Goal: Information Seeking & Learning: Check status

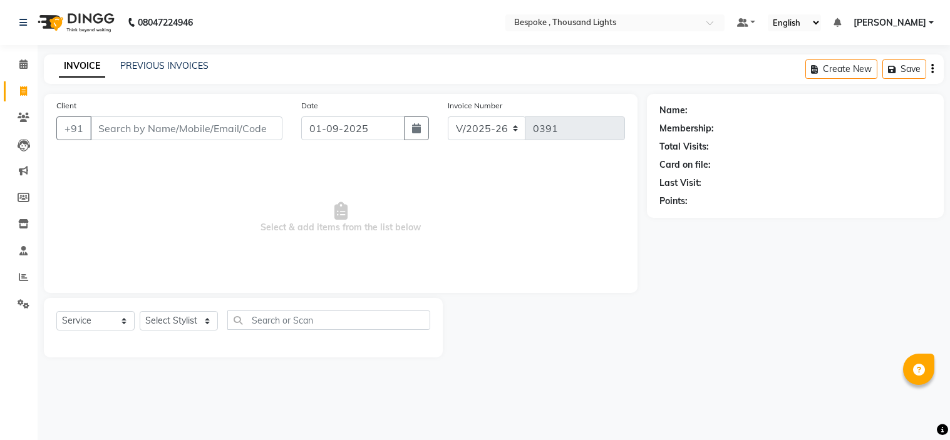
select select "8177"
select select "service"
click at [158, 71] on link "PREVIOUS INVOICES" at bounding box center [164, 65] width 88 height 11
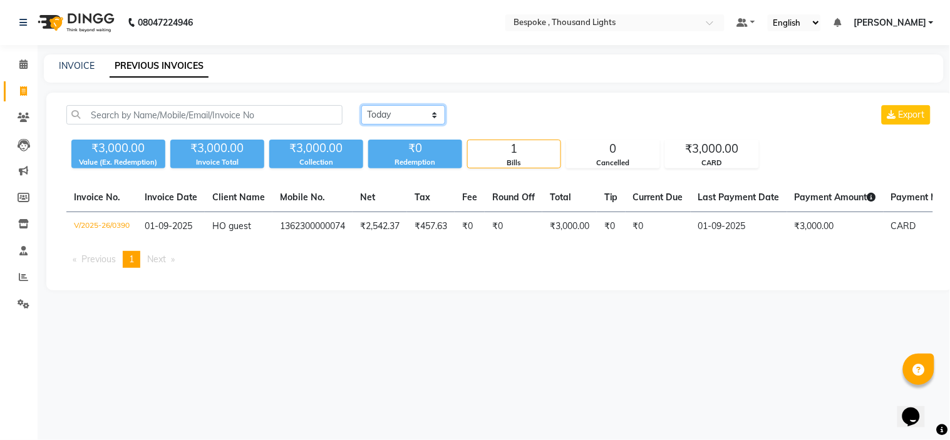
click at [378, 110] on select "[DATE] [DATE] Custom Range" at bounding box center [403, 114] width 84 height 19
click at [361, 105] on select "[DATE] [DATE] Custom Range" at bounding box center [403, 114] width 84 height 19
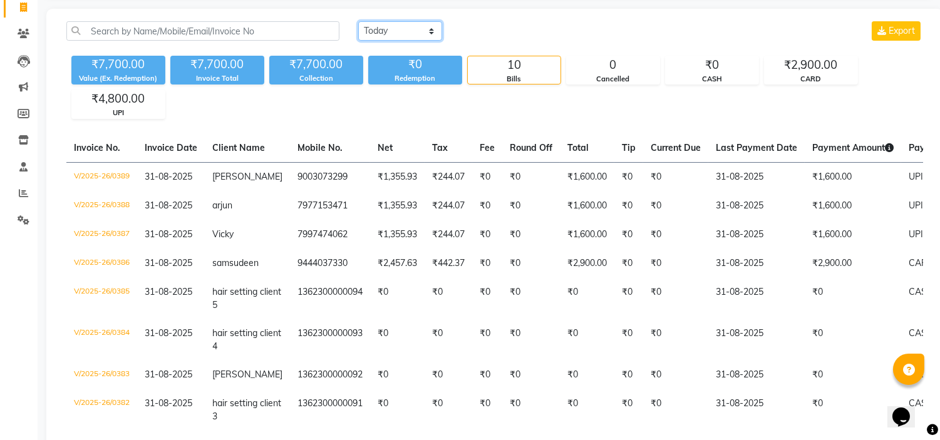
scroll to position [74, 0]
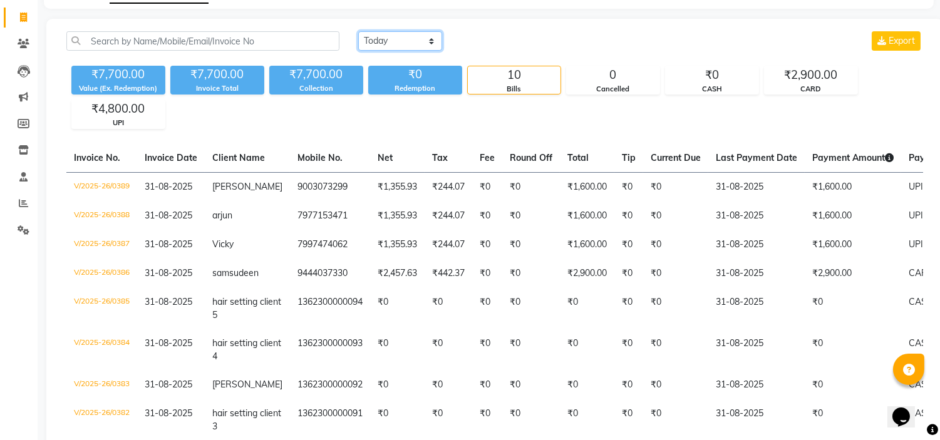
click at [392, 31] on select "[DATE] [DATE] Custom Range" at bounding box center [400, 40] width 84 height 19
select select "range"
click at [358, 31] on select "[DATE] [DATE] Custom Range" at bounding box center [400, 40] width 84 height 19
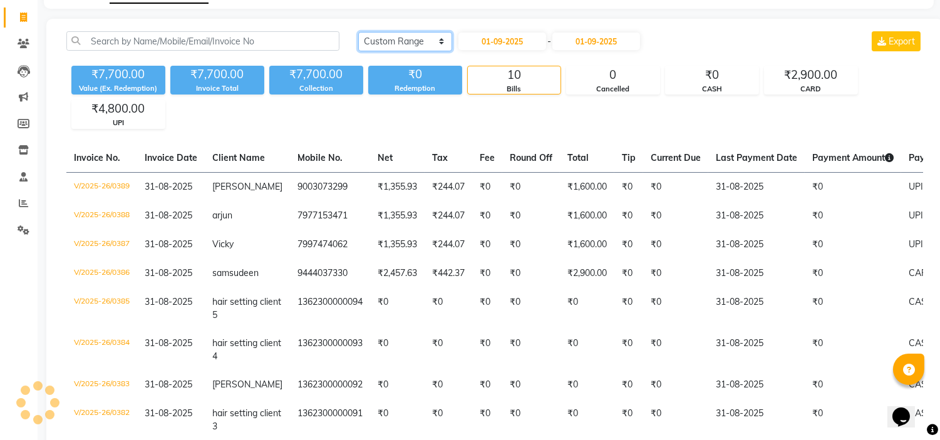
scroll to position [0, 0]
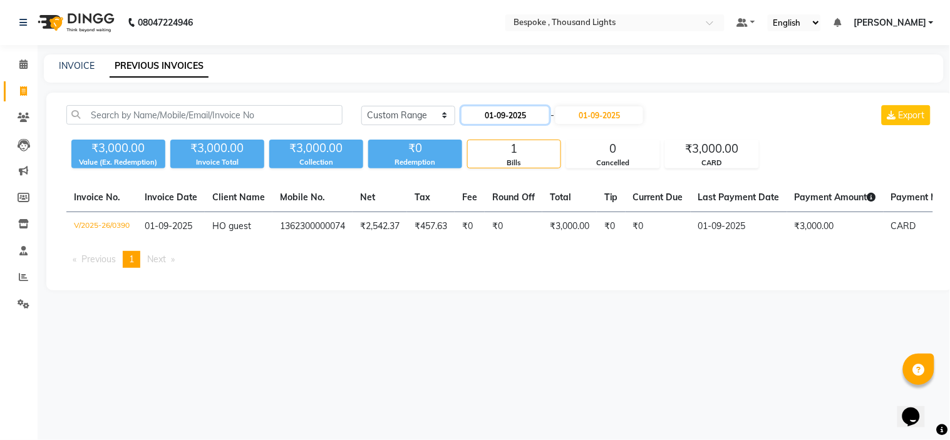
click at [491, 109] on input "01-09-2025" at bounding box center [506, 115] width 88 height 18
select select "9"
select select "2025"
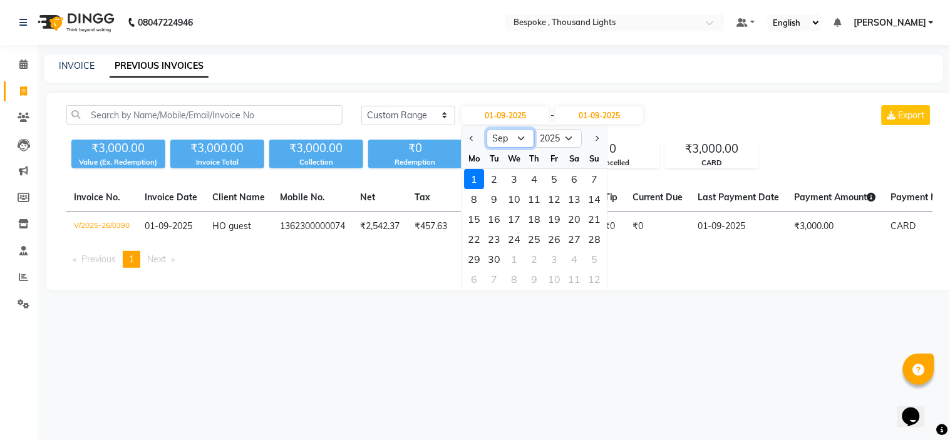
click at [502, 142] on select "Jan Feb Mar Apr May Jun [DATE] Aug Sep Oct Nov Dec" at bounding box center [511, 138] width 48 height 19
select select "8"
click at [487, 129] on select "Jan Feb Mar Apr May Jun [DATE] Aug Sep Oct Nov Dec" at bounding box center [511, 138] width 48 height 19
click at [571, 259] on div "30" at bounding box center [575, 259] width 20 height 20
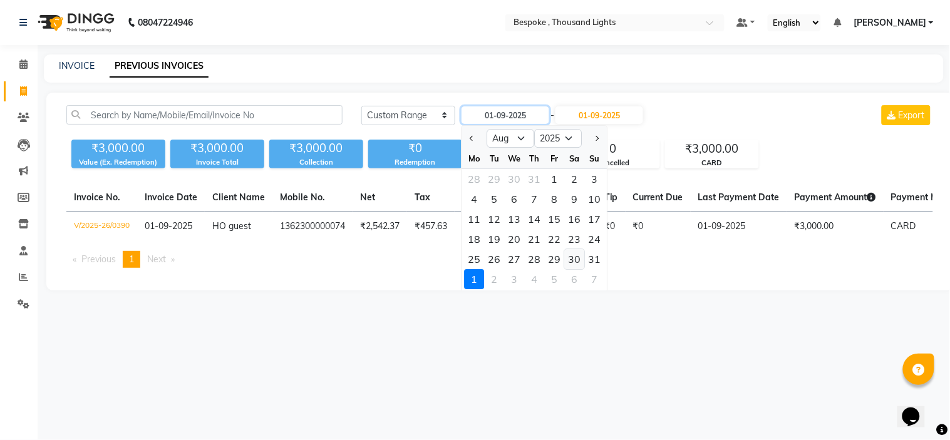
type input "30-08-2025"
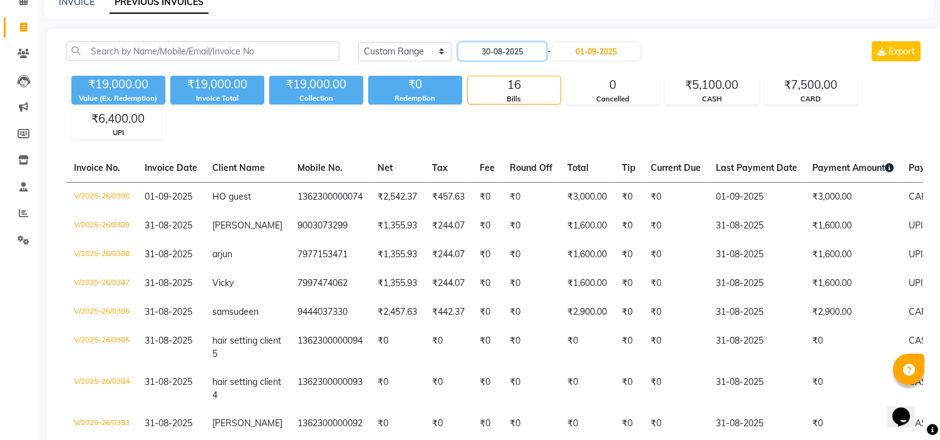
scroll to position [85, 0]
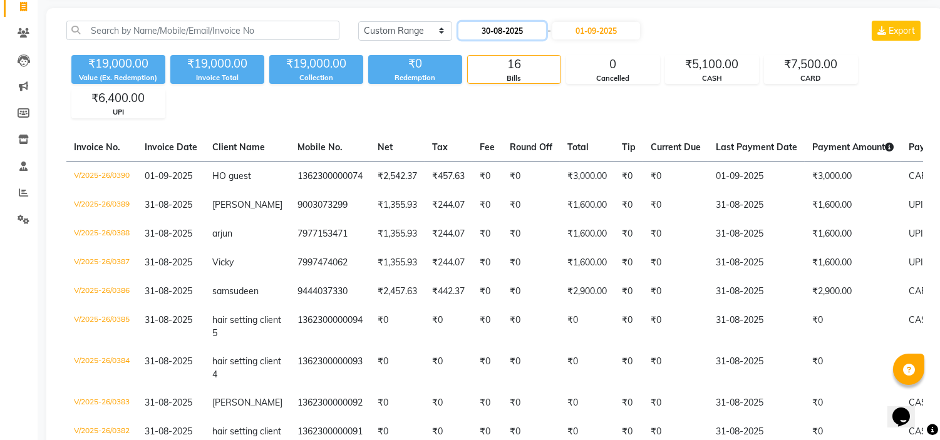
click at [520, 36] on input "30-08-2025" at bounding box center [502, 31] width 88 height 18
select select "8"
select select "2025"
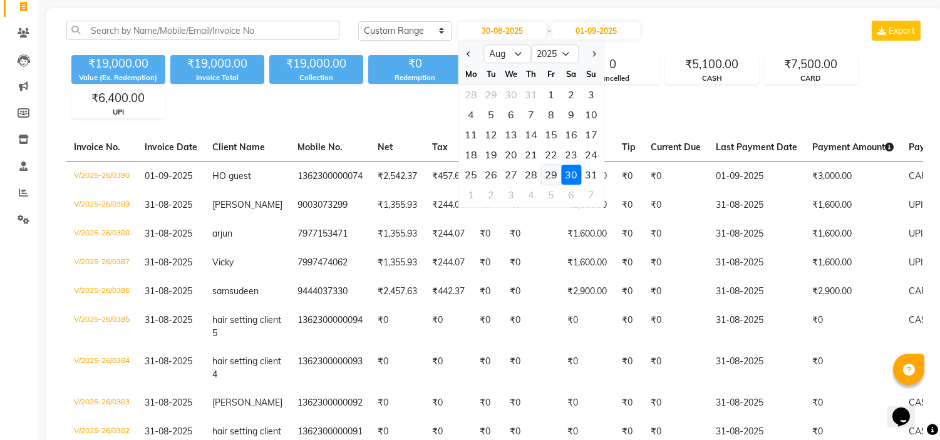
click at [550, 170] on div "29" at bounding box center [551, 175] width 20 height 20
type input "[DATE]"
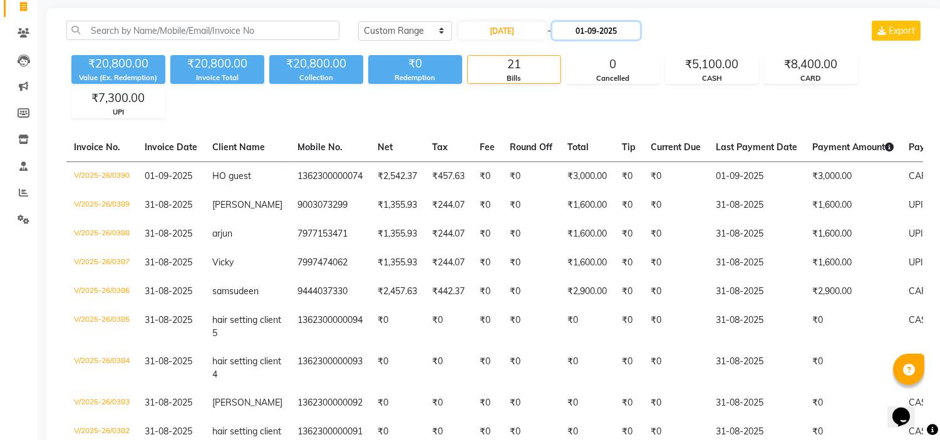
click at [615, 34] on input "01-09-2025" at bounding box center [596, 31] width 88 height 18
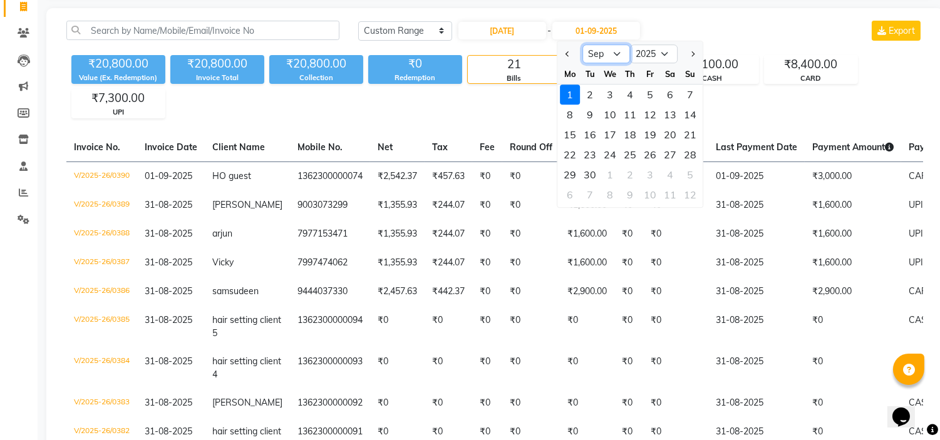
click at [620, 57] on select "Aug Sep Oct Nov Dec" at bounding box center [606, 53] width 48 height 19
select select "8"
click at [582, 44] on select "Aug Sep Oct Nov Dec" at bounding box center [606, 53] width 48 height 19
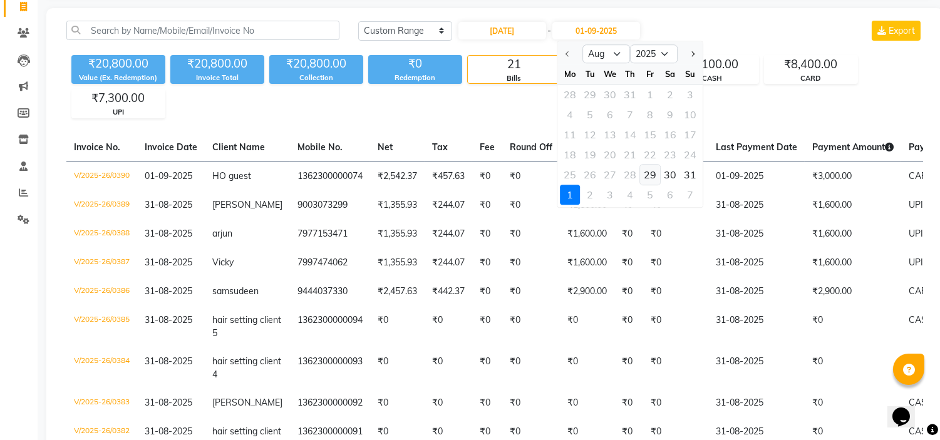
click at [646, 172] on div "29" at bounding box center [650, 175] width 20 height 20
type input "[DATE]"
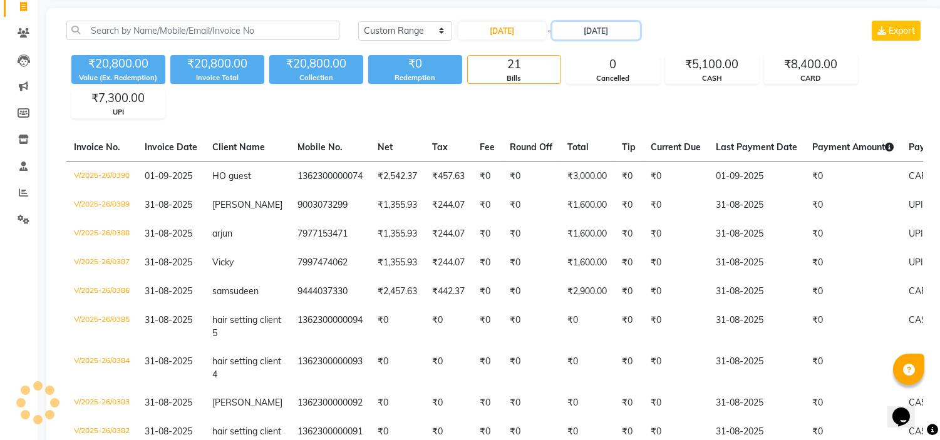
scroll to position [66, 0]
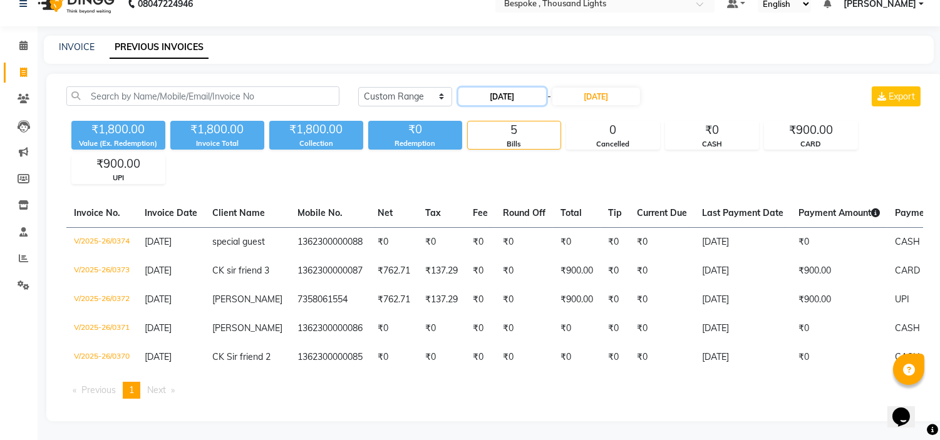
click at [491, 88] on input "[DATE]" at bounding box center [502, 97] width 88 height 18
select select "8"
select select "2025"
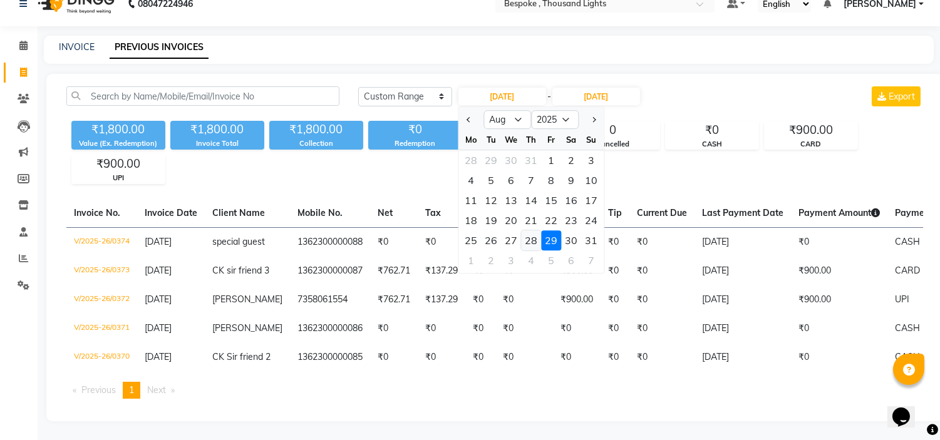
click at [534, 230] on div "28" at bounding box center [531, 240] width 20 height 20
type input "[DATE]"
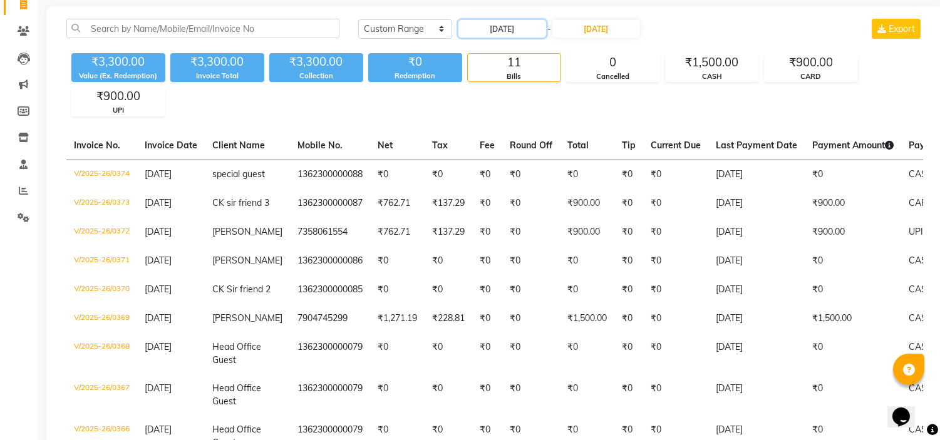
scroll to position [78, 0]
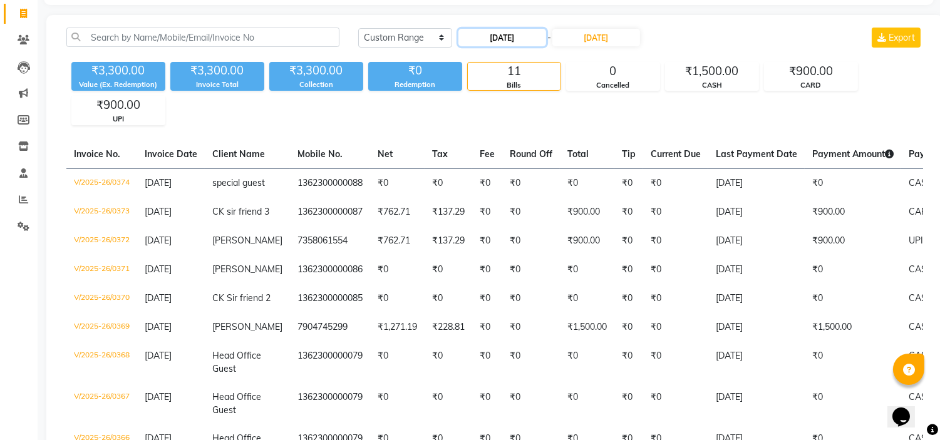
click at [528, 38] on input "[DATE]" at bounding box center [502, 38] width 88 height 18
select select "8"
select select "2025"
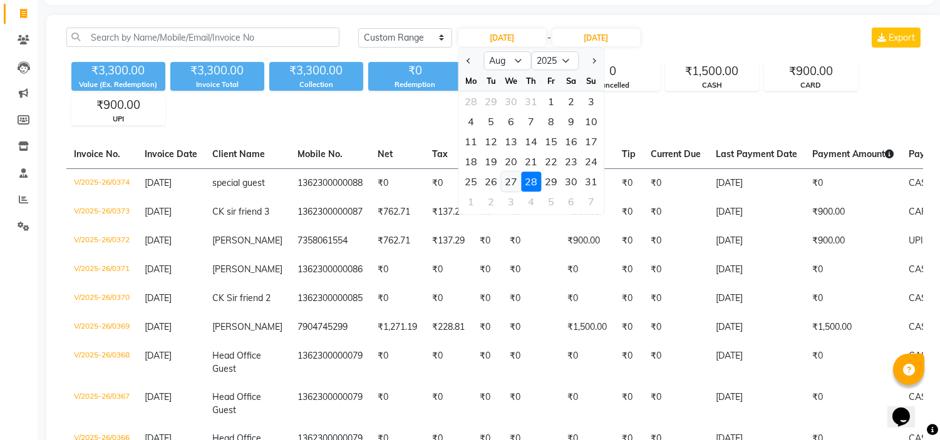
click at [515, 182] on div "27" at bounding box center [511, 182] width 20 height 20
type input "27-08-2025"
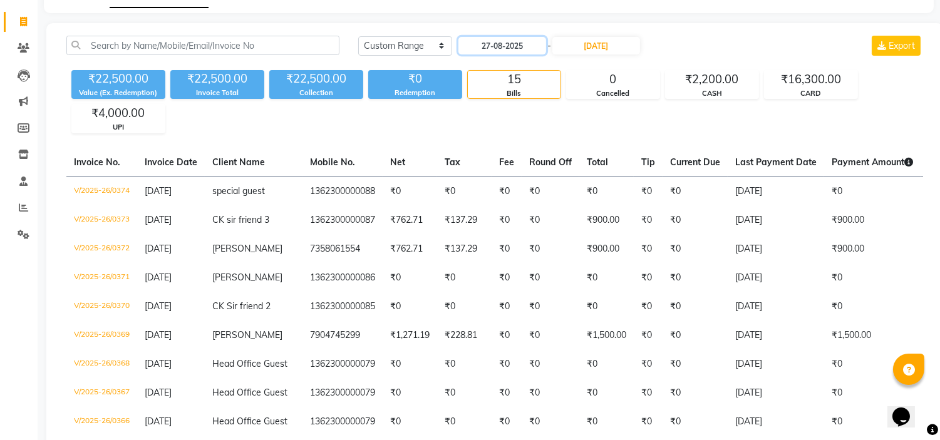
scroll to position [53, 0]
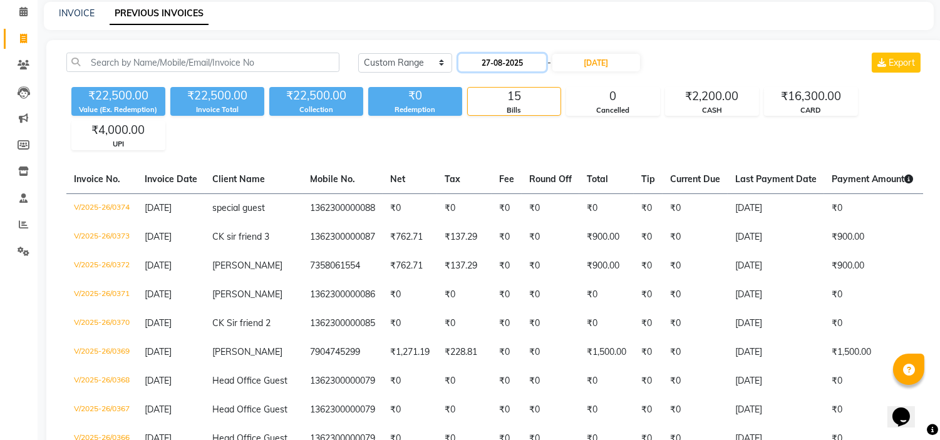
click at [512, 59] on input "27-08-2025" at bounding box center [502, 63] width 88 height 18
select select "8"
select select "2025"
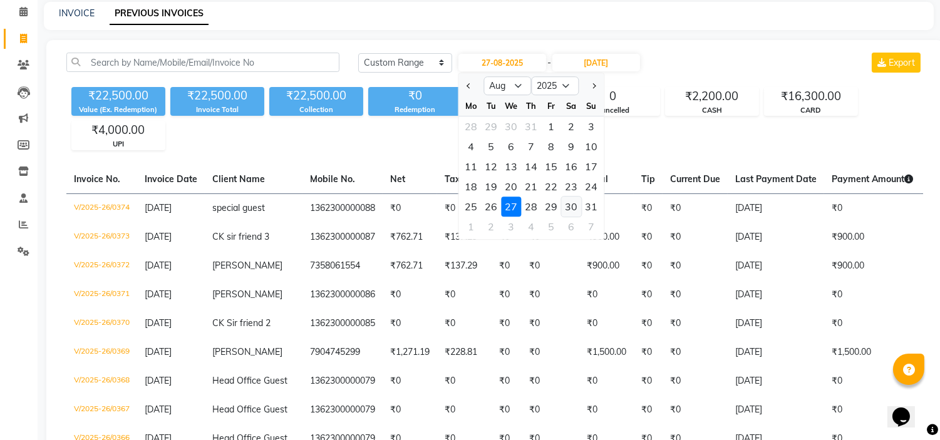
click at [574, 212] on div "30" at bounding box center [571, 207] width 20 height 20
type input "30-08-2025"
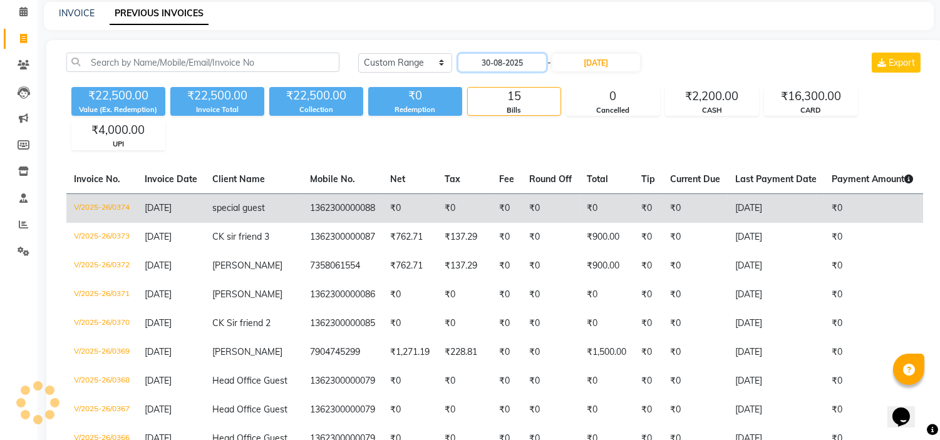
scroll to position [0, 0]
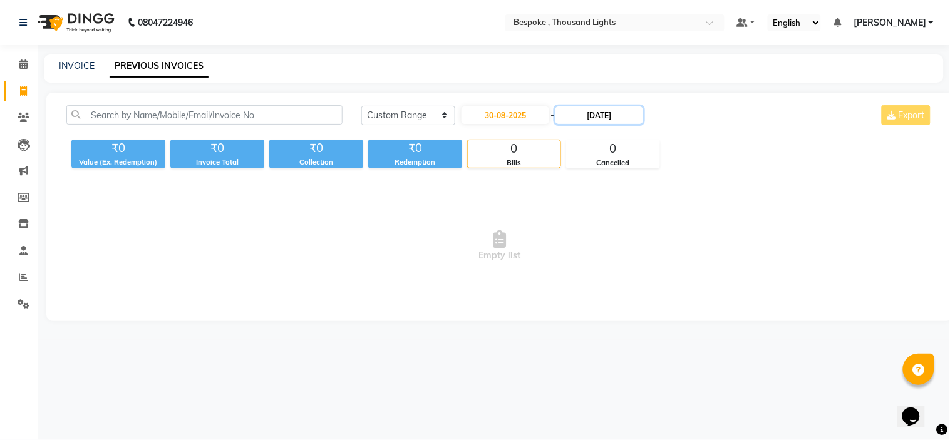
click at [579, 115] on input "[DATE]" at bounding box center [600, 115] width 88 height 18
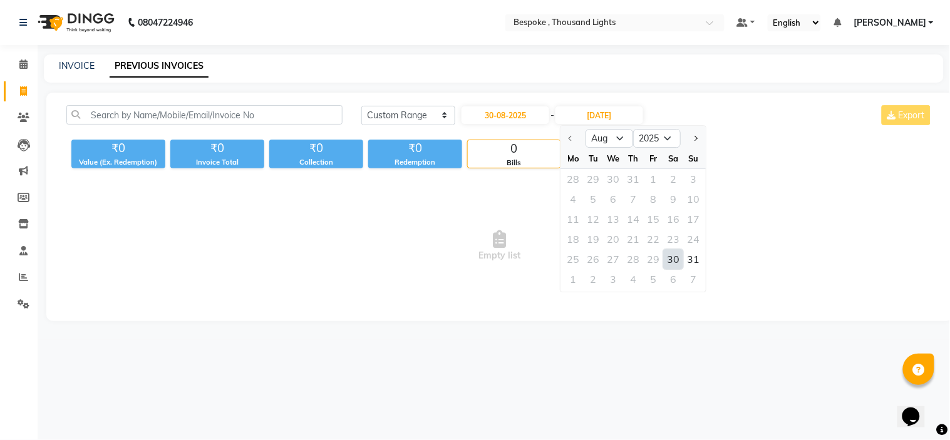
click at [678, 256] on div "30" at bounding box center [674, 259] width 20 height 20
type input "30-08-2025"
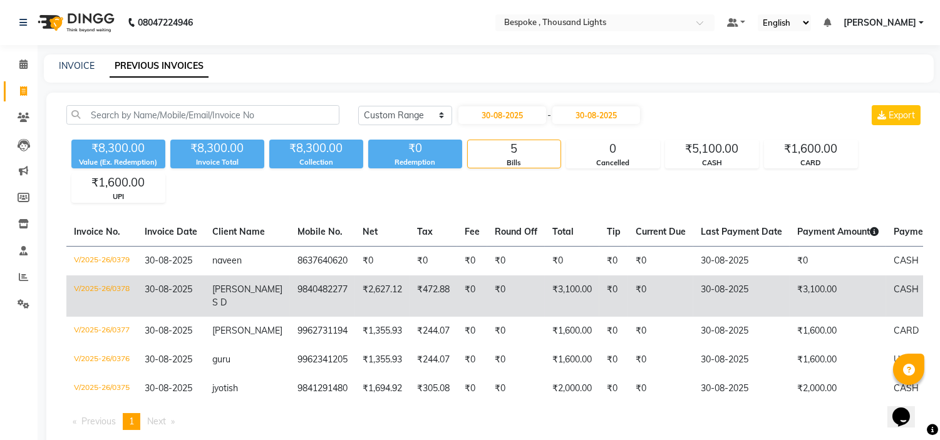
click at [290, 288] on td "9840482277" at bounding box center [322, 296] width 65 height 41
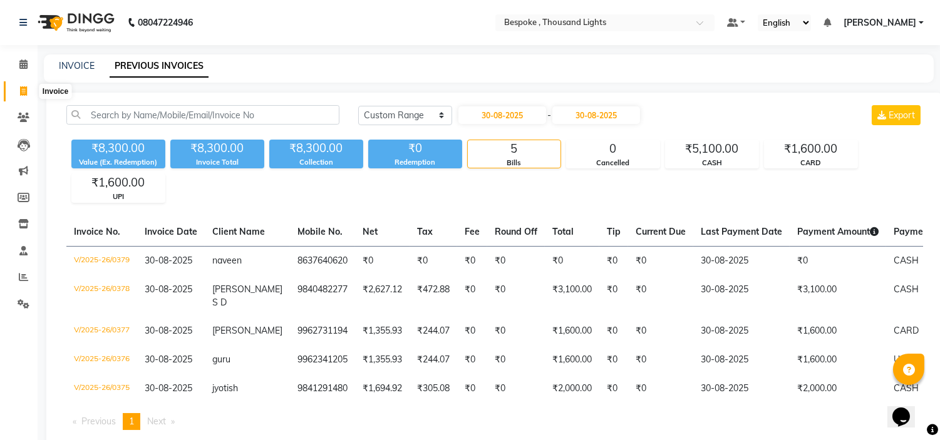
click at [21, 88] on icon at bounding box center [23, 90] width 7 height 9
select select "8177"
select select "service"
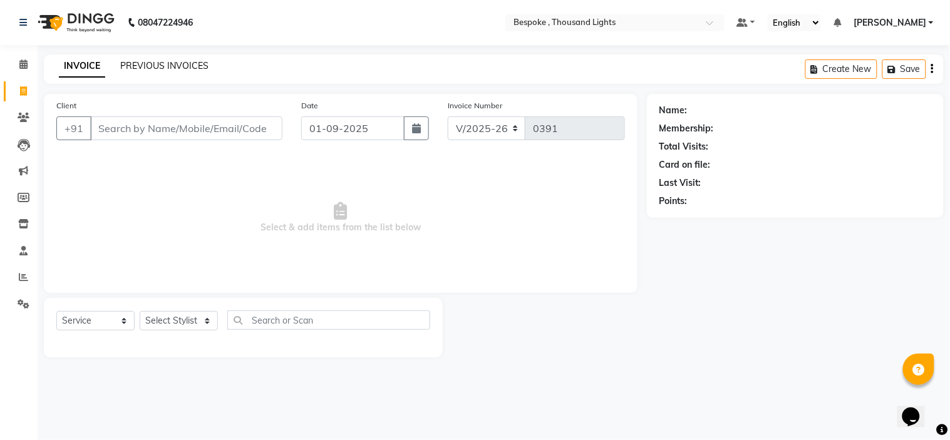
click at [167, 64] on link "PREVIOUS INVOICES" at bounding box center [164, 65] width 88 height 11
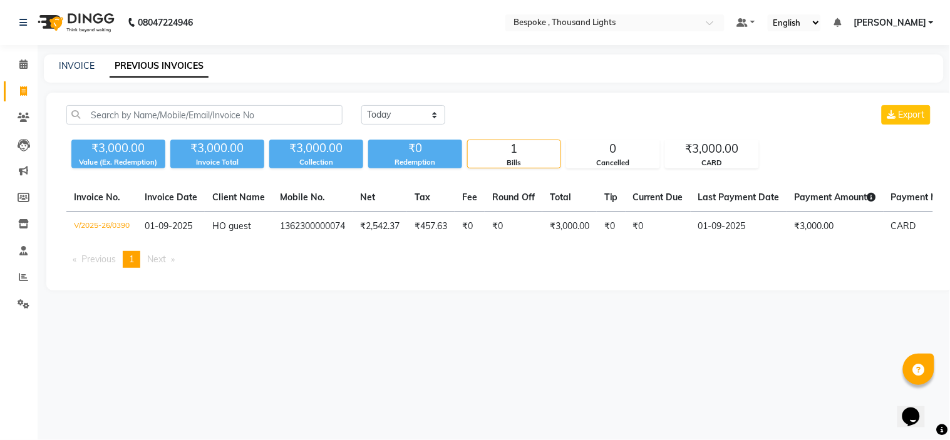
click at [316, 363] on div "08047224946 Select Location × Bespoke , Thousand Lights Default Panel My Panel …" at bounding box center [475, 220] width 950 height 440
click at [453, 289] on div "[DATE] [DATE] Custom Range Export ₹3,000.00 Value (Ex. Redemption) ₹3,000.00 In…" at bounding box center [499, 192] width 907 height 198
click at [171, 383] on div "08047224946 Select Location × Bespoke , Thousand Lights Default Panel My Panel …" at bounding box center [475, 220] width 950 height 440
click at [22, 279] on icon at bounding box center [23, 276] width 9 height 9
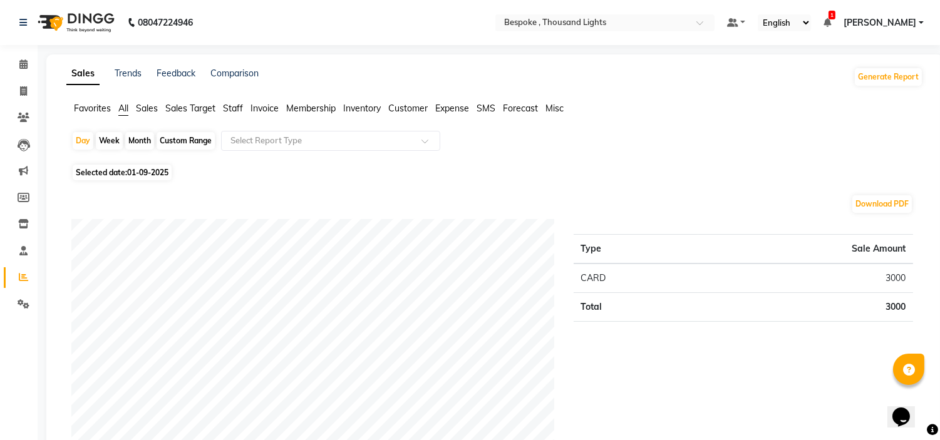
click at [145, 107] on span "Sales" at bounding box center [147, 108] width 22 height 11
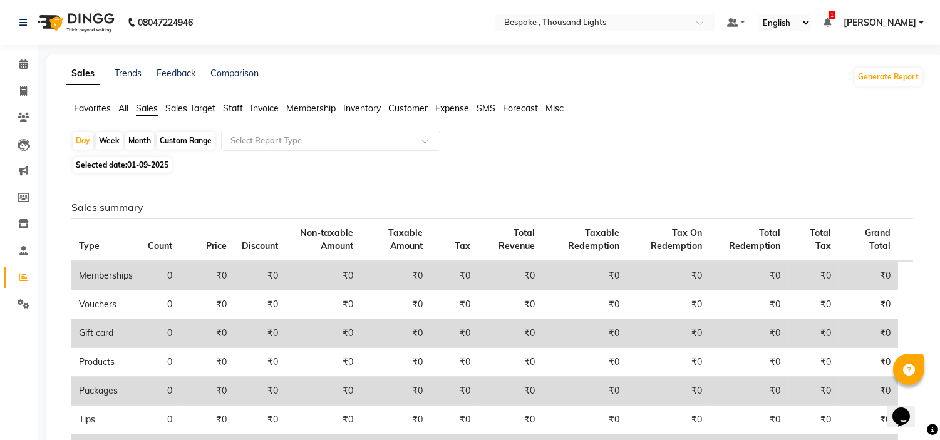
click at [146, 140] on div "Month" at bounding box center [139, 141] width 29 height 18
select select "9"
select select "2025"
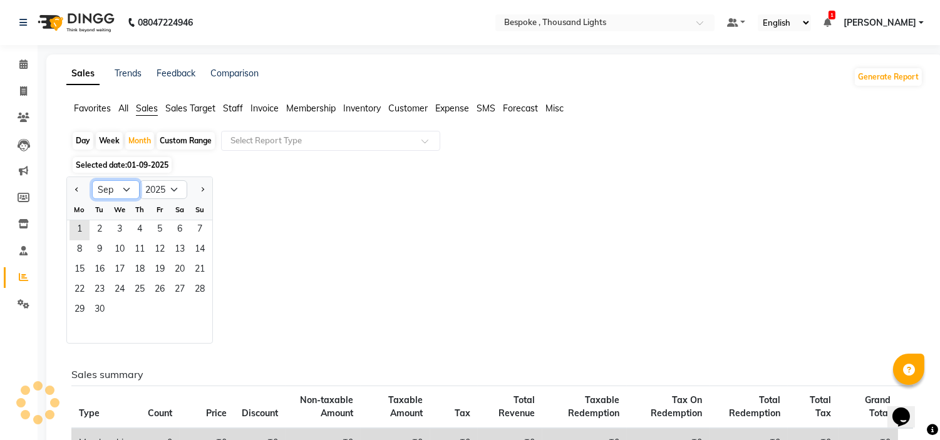
click at [124, 190] on select "Jan Feb Mar Apr May Jun [DATE] Aug Sep Oct Nov Dec" at bounding box center [116, 189] width 48 height 19
select select "8"
click at [92, 180] on select "Jan Feb Mar Apr May Jun [DATE] Aug Sep Oct Nov Dec" at bounding box center [116, 189] width 48 height 19
click at [158, 229] on span "1" at bounding box center [160, 230] width 20 height 20
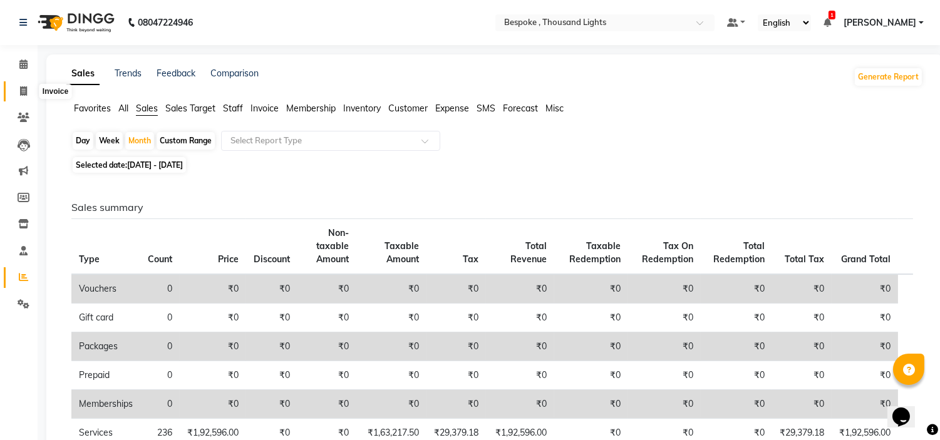
click at [21, 91] on icon at bounding box center [23, 90] width 7 height 9
select select "service"
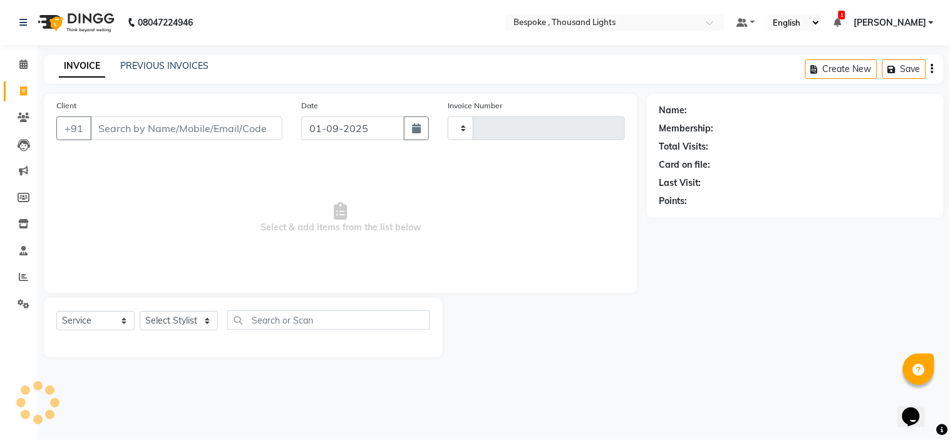
type input "0391"
select select "8177"
click at [28, 276] on span at bounding box center [24, 278] width 22 height 14
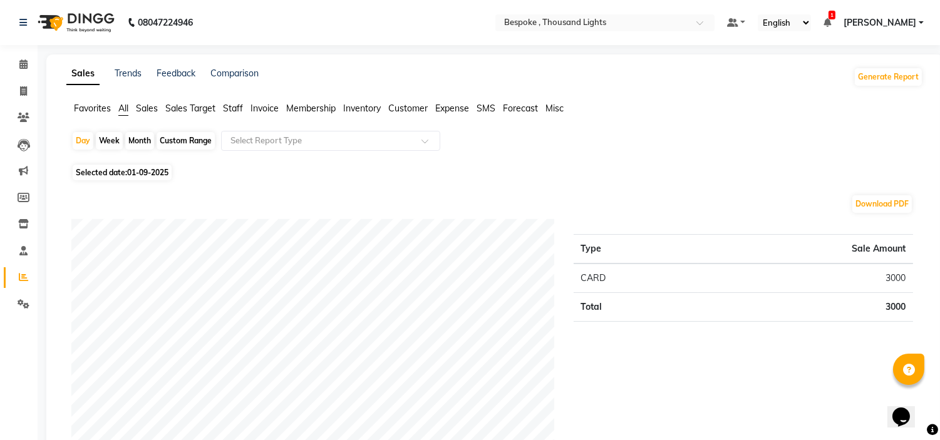
click at [142, 113] on span "Sales" at bounding box center [147, 108] width 22 height 11
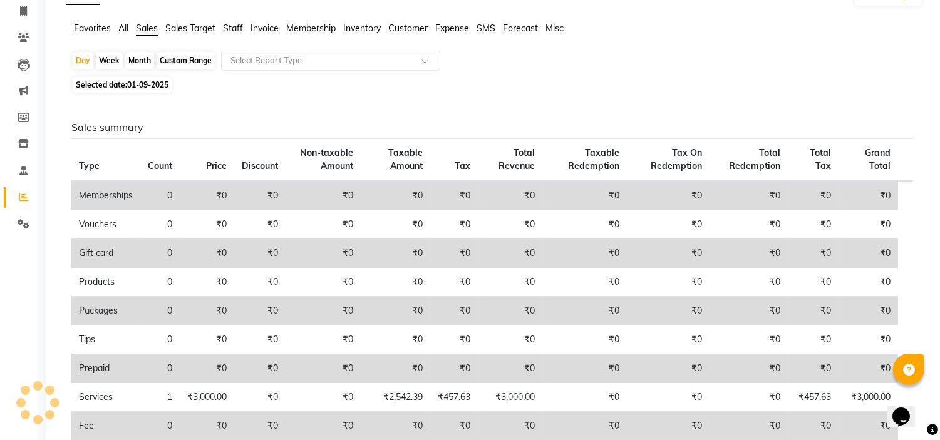
scroll to position [54, 0]
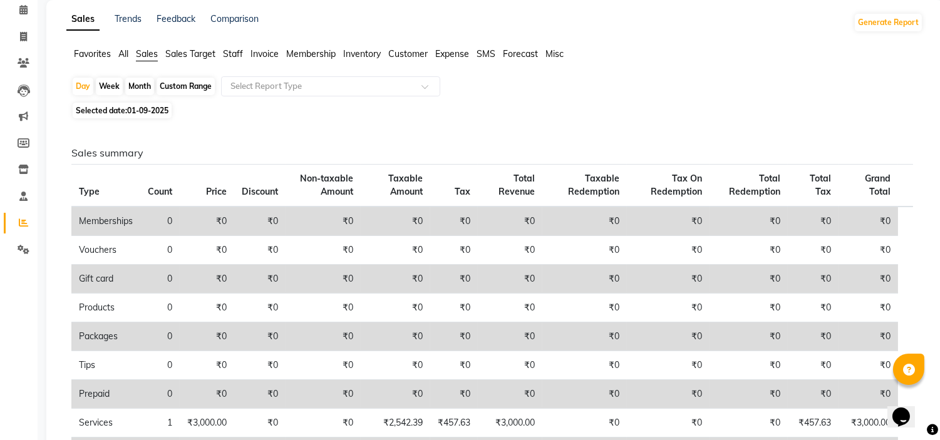
click at [140, 88] on div "Month" at bounding box center [139, 87] width 29 height 18
select select "9"
select select "2025"
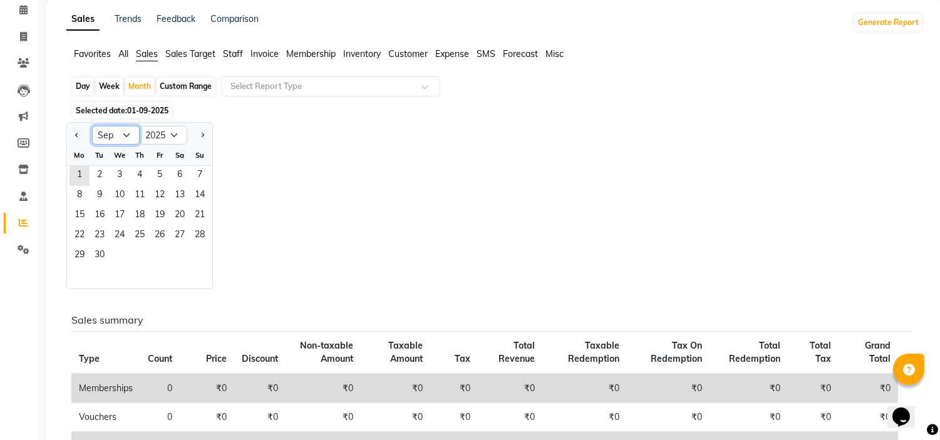
click at [119, 140] on select "Jan Feb Mar Apr May Jun [DATE] Aug Sep Oct Nov Dec" at bounding box center [116, 135] width 48 height 19
select select "8"
click at [92, 126] on select "Jan Feb Mar Apr May Jun [DATE] Aug Sep Oct Nov Dec" at bounding box center [116, 135] width 48 height 19
click at [155, 171] on span "1" at bounding box center [160, 176] width 20 height 20
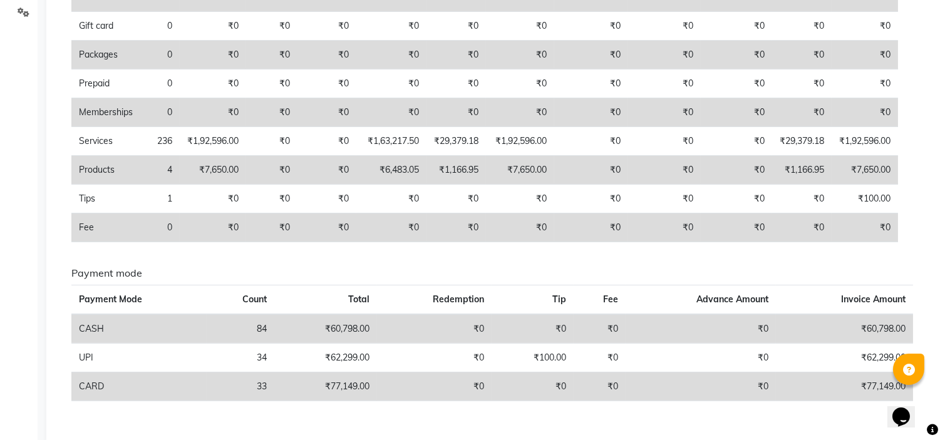
scroll to position [318, 0]
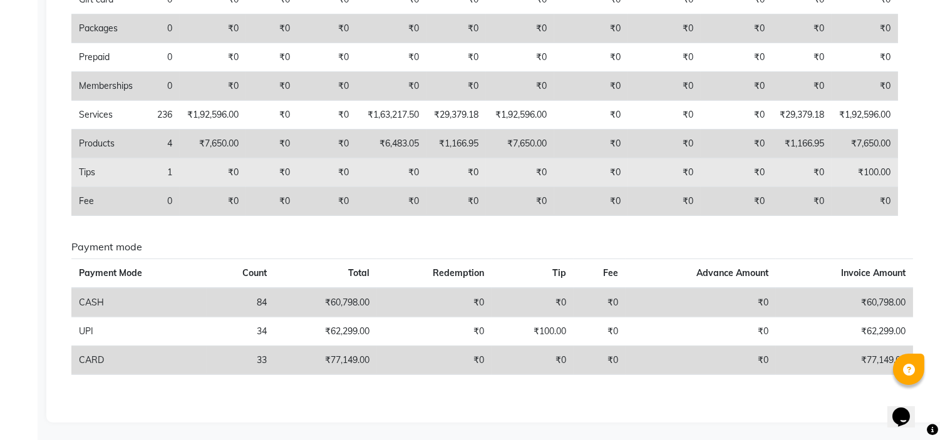
click at [86, 179] on td "Tips" at bounding box center [105, 172] width 69 height 29
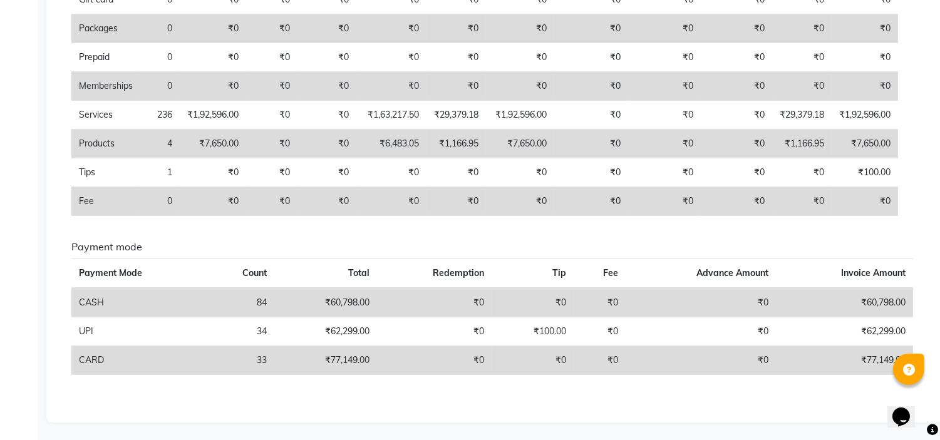
click at [53, 161] on div "Sales Trends Feedback Comparison Generate Report Favorites All Sales Sales Targ…" at bounding box center [494, 79] width 897 height 686
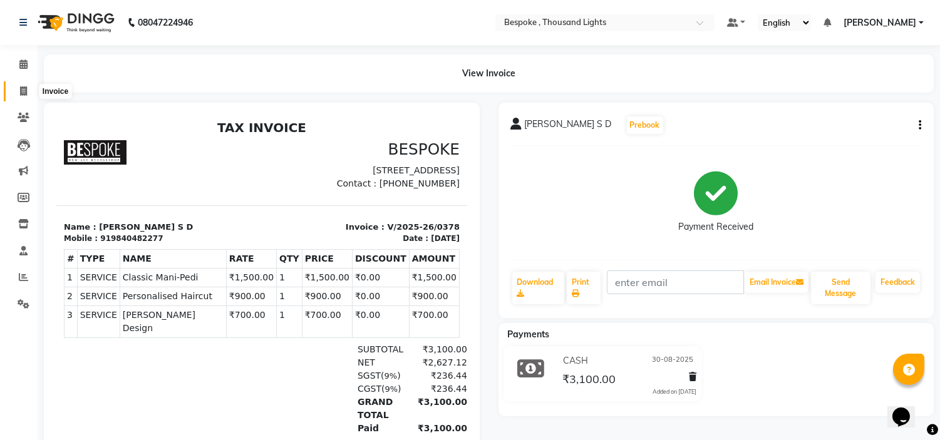
click at [20, 90] on icon at bounding box center [23, 90] width 7 height 9
select select "service"
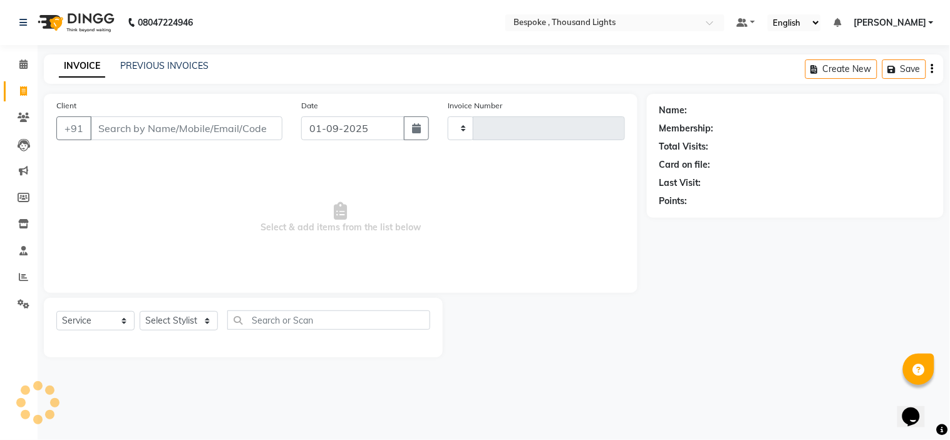
type input "0391"
select select "8177"
